Goal: Check status: Check status

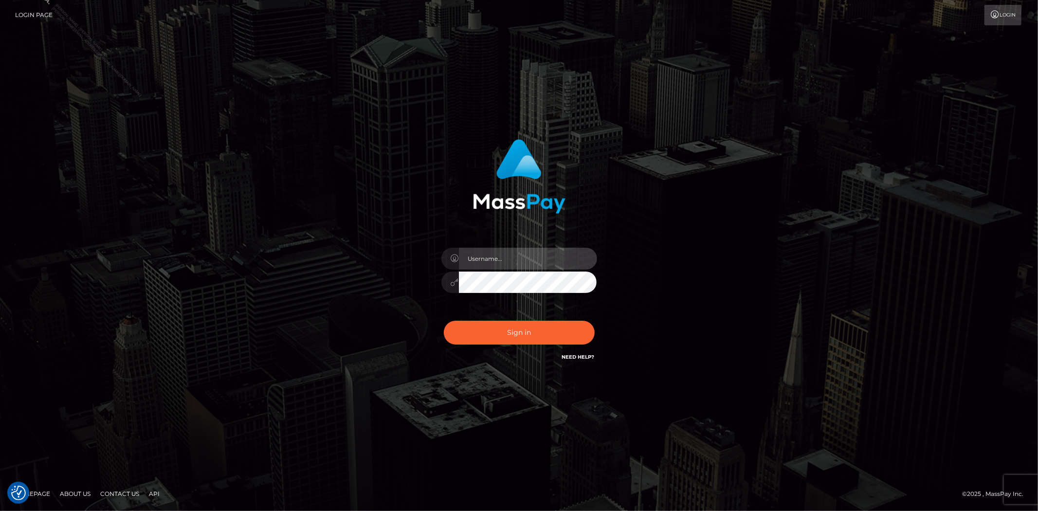
click at [492, 255] on input "text" at bounding box center [528, 259] width 138 height 22
type input "[PERSON_NAME].silversocial"
click at [513, 256] on input "Lindsey.silversocial" at bounding box center [528, 259] width 138 height 22
click at [474, 344] on div "Sign in Need Help?" at bounding box center [519, 336] width 170 height 43
click at [504, 333] on button "Sign in" at bounding box center [519, 333] width 151 height 24
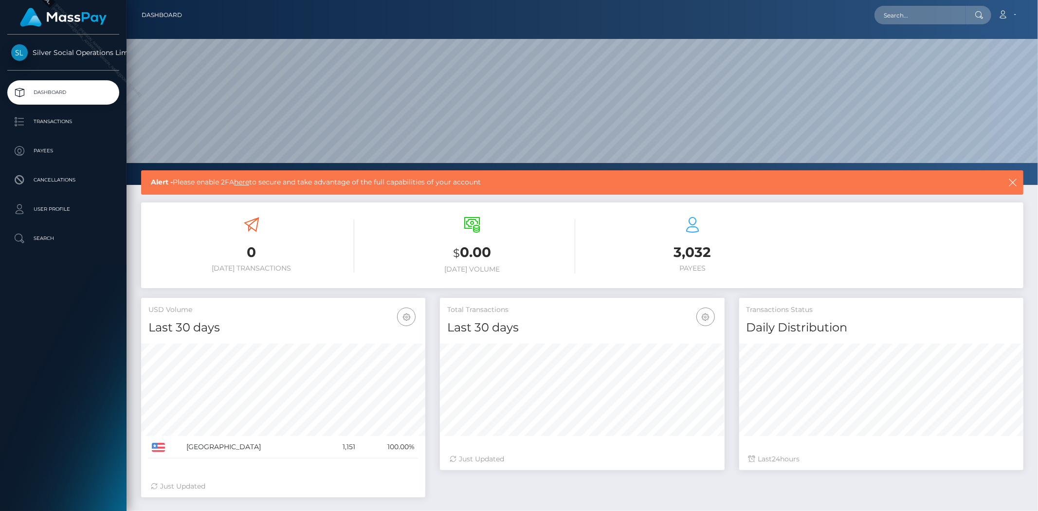
scroll to position [172, 284]
click at [913, 12] on input "text" at bounding box center [920, 15] width 91 height 18
paste input "59ecfb18-737b-44da-a59d-0da0e5c0720c"
type input "59ecfb18-737b-44da-a59d-0da0e5c0720c"
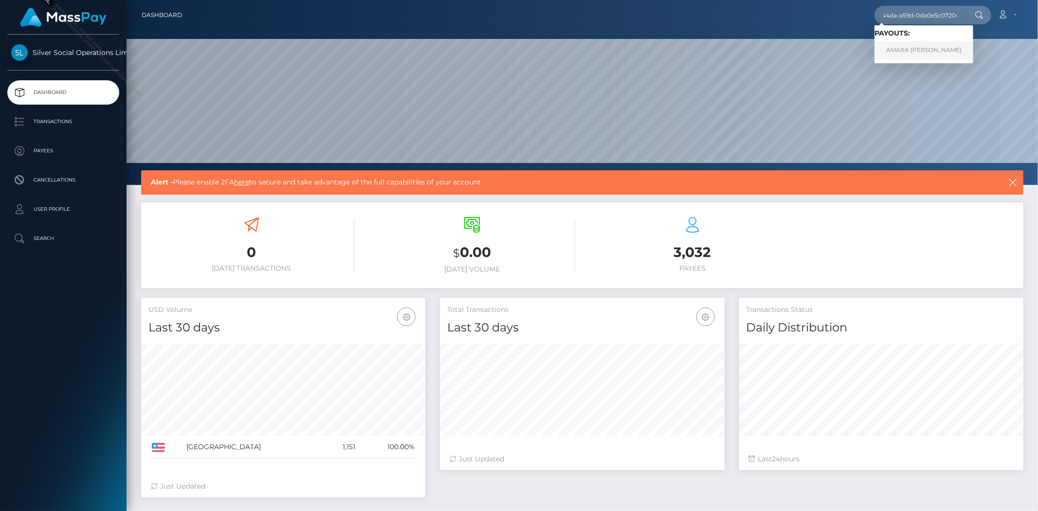
scroll to position [0, 0]
click at [906, 45] on link "AMARA SOPHIA RAYNO" at bounding box center [924, 50] width 99 height 18
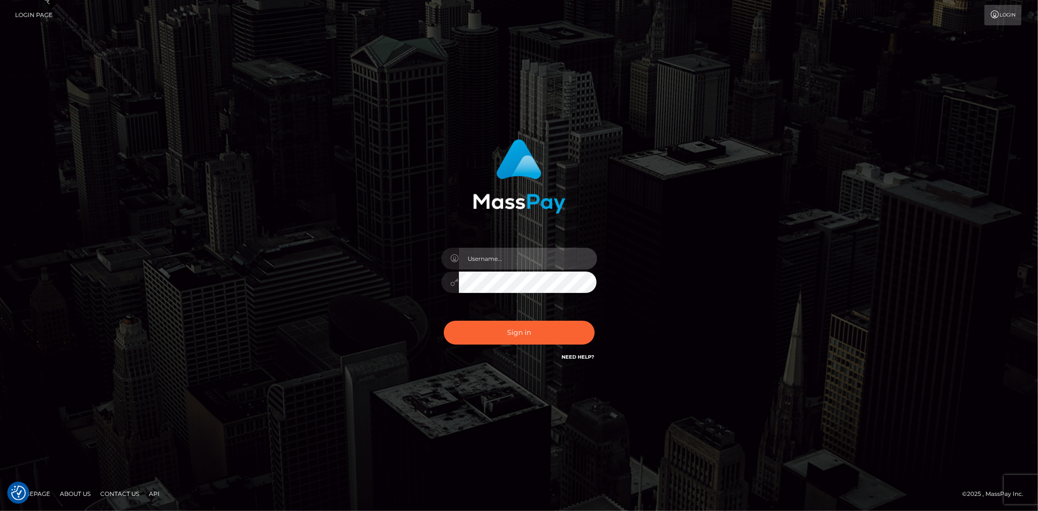
type input "Lindsey.silversocial"
click at [497, 332] on button "Sign in" at bounding box center [519, 333] width 151 height 24
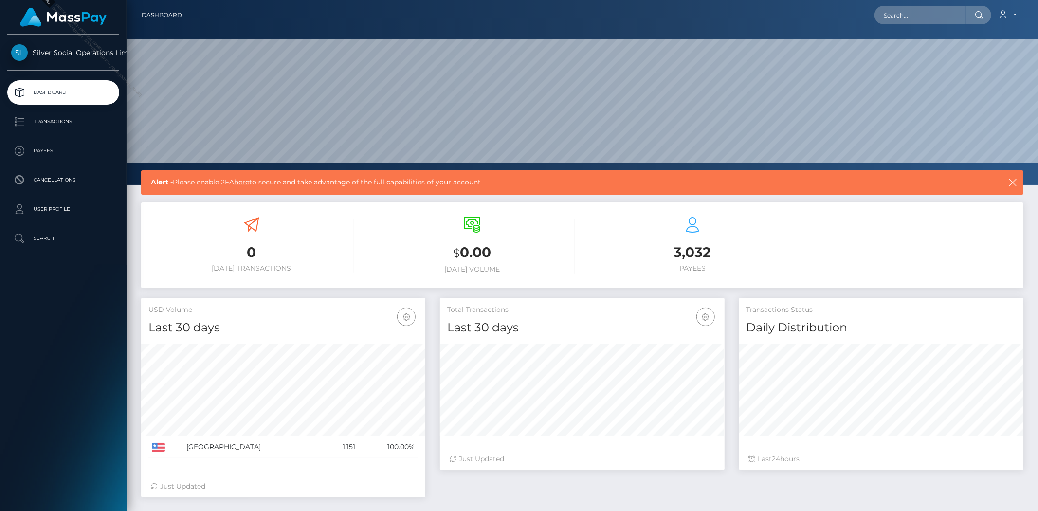
scroll to position [172, 284]
click at [914, 18] on input "text" at bounding box center [920, 15] width 91 height 18
paste input "59ecfb18-737b-44da-a59d-0da0e5c0720c"
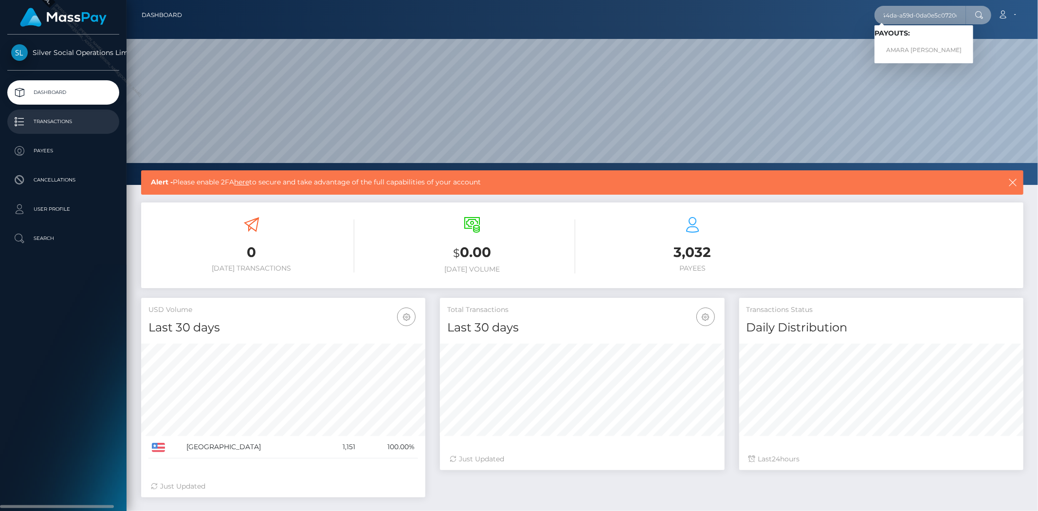
type input "59ecfb18-737b-44da-a59d-0da0e5c0720c"
click at [55, 123] on p "Transactions" at bounding box center [63, 121] width 104 height 15
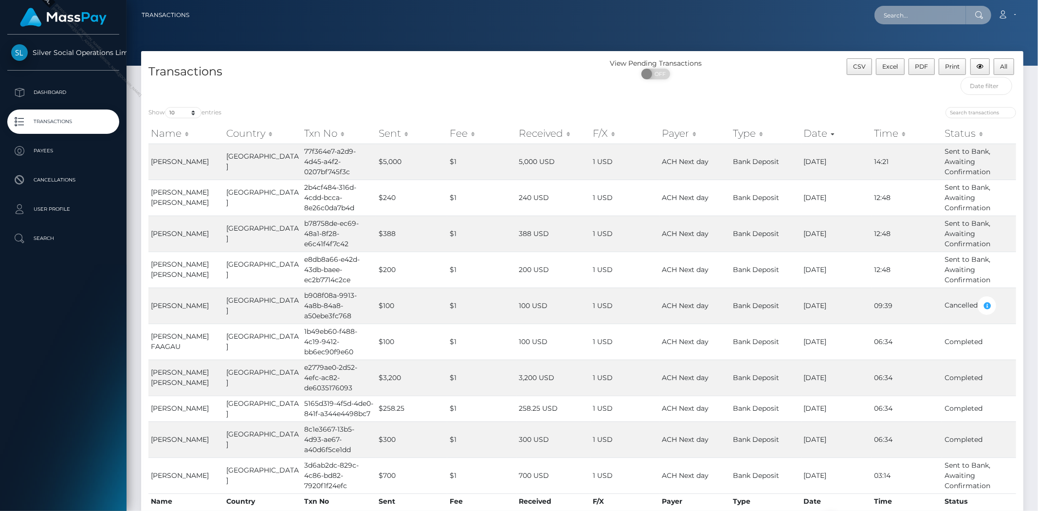
click at [905, 16] on input "text" at bounding box center [920, 15] width 91 height 18
paste input "59ecfb18-737b-44da-a59d-0da0e5c0720c"
type input "59ecfb18-737b-44da-a59d-0da0e5c0720c"
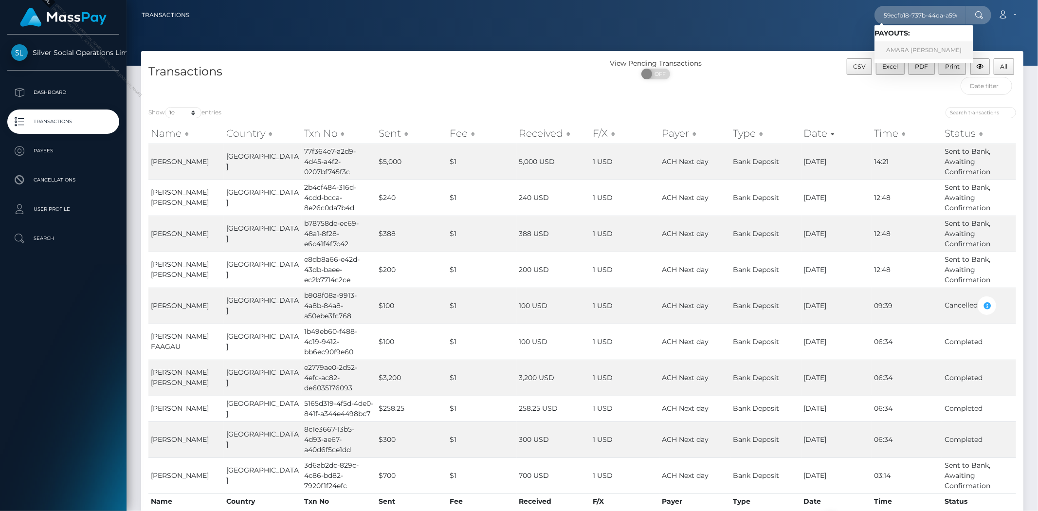
click at [908, 47] on link "AMARA SOPHIA RAYNO" at bounding box center [924, 50] width 99 height 18
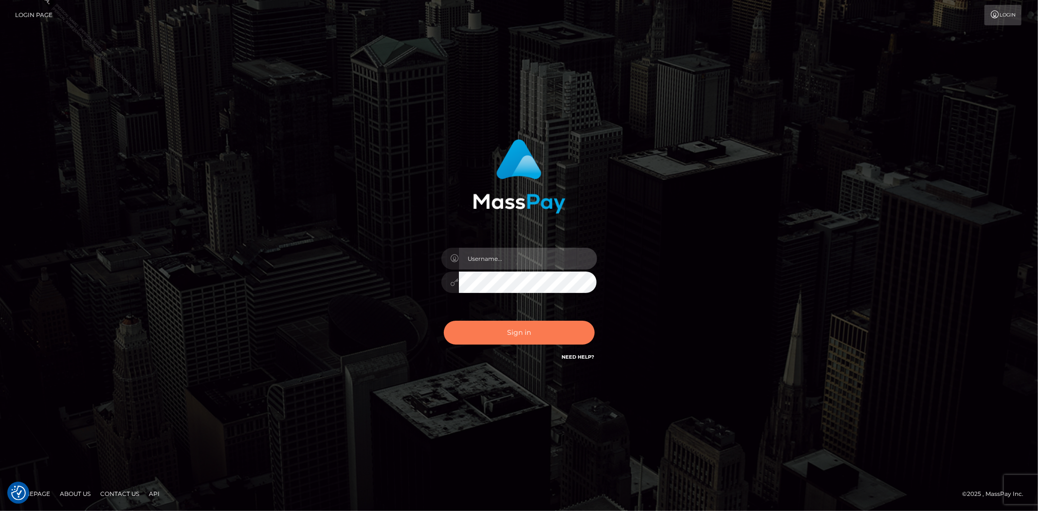
type input "Lindsey.silversocial"
click at [530, 334] on button "Sign in" at bounding box center [519, 333] width 151 height 24
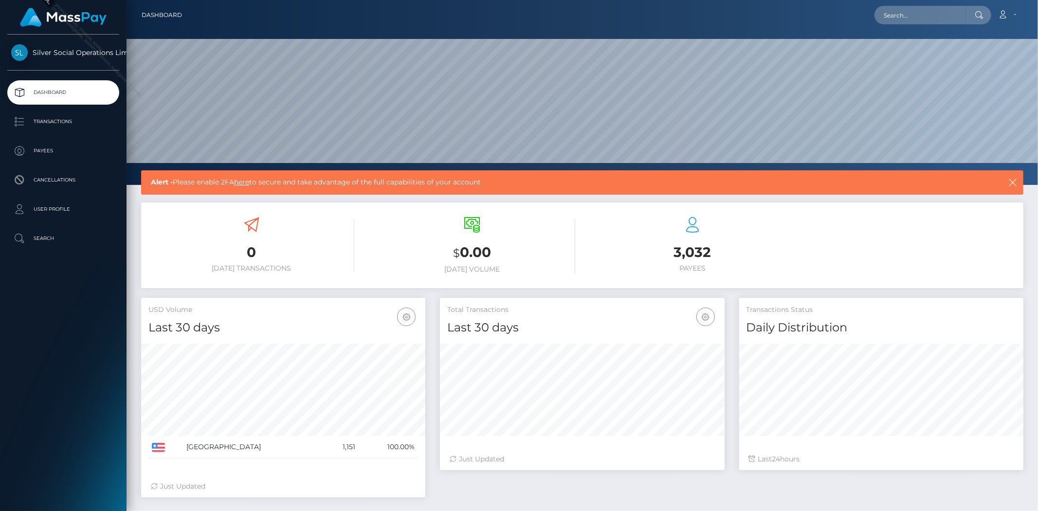
scroll to position [172, 284]
click at [50, 127] on p "Transactions" at bounding box center [63, 121] width 104 height 15
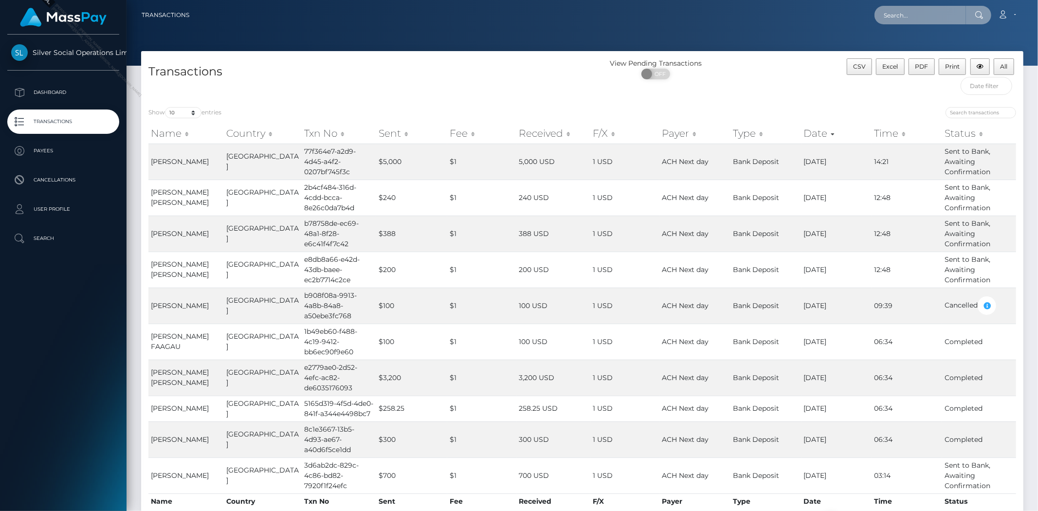
click at [914, 15] on input "text" at bounding box center [920, 15] width 91 height 18
click at [908, 18] on input "text" at bounding box center [920, 15] width 91 height 18
paste input "59ecfb18-737b-44da-a59d-0da0e5c0720c"
type input "59ecfb18-737b-44da-a59d-0da0e5c0720c"
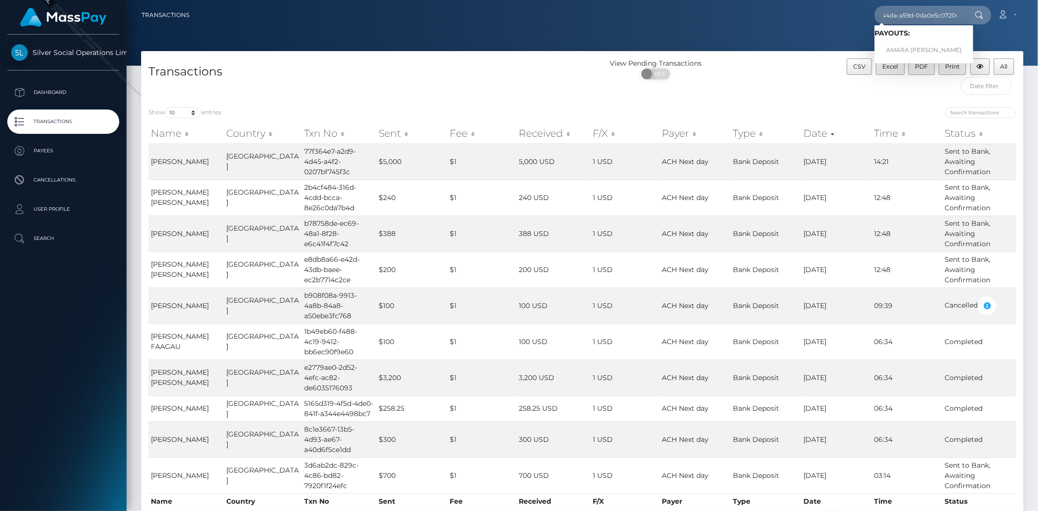
scroll to position [0, 0]
click at [731, 56] on div "Transactions View Pending Transactions ON OFF CSV Excel PDF Print All" at bounding box center [582, 75] width 882 height 49
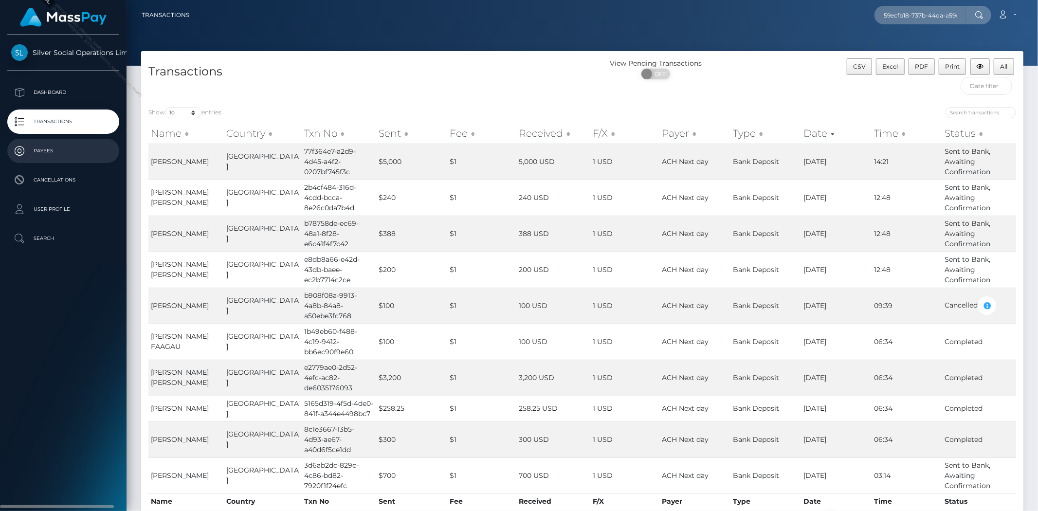
click at [42, 153] on p "Payees" at bounding box center [63, 151] width 104 height 15
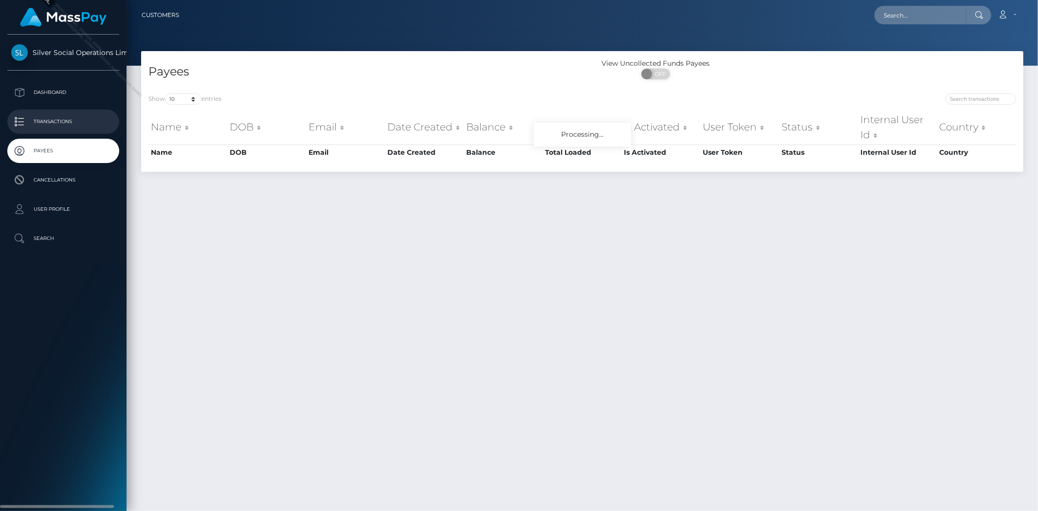
click at [76, 113] on link "Transactions" at bounding box center [63, 122] width 112 height 24
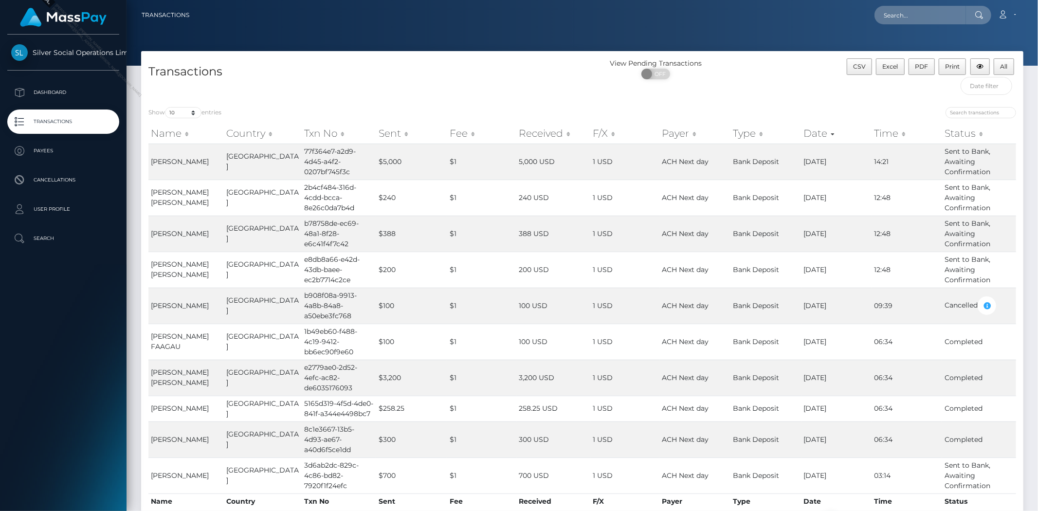
click at [971, 98] on div "CSV Excel PDF Print All" at bounding box center [913, 78] width 220 height 41
click at [971, 114] on input "search" at bounding box center [981, 112] width 71 height 11
paste input "59ecfb18-737b-44da-a59d-0da0e5c0720c"
type input "59ecfb18-737b-44da-a59d-0da0e5c0720c"
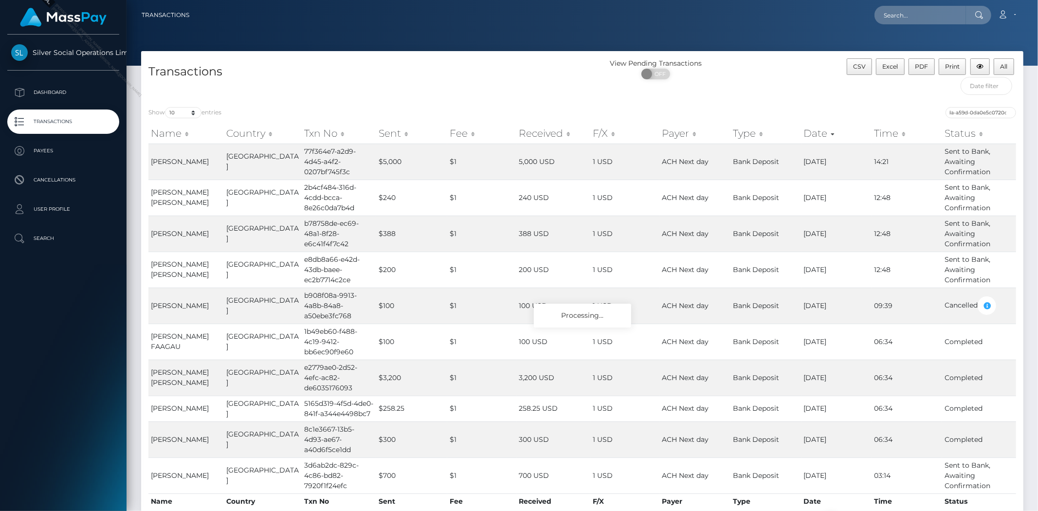
scroll to position [0, 0]
click at [855, 105] on div "Show 10 25 50 100 250 500 1,000 3,500 entries 59ecfb18-737b-44da-a59d-0da0e5c07…" at bounding box center [582, 317] width 882 height 434
click at [982, 112] on input "59ecfb18-737b-44da-a59d-0da0e5c0720c" at bounding box center [981, 112] width 71 height 11
